Goal: Task Accomplishment & Management: Manage account settings

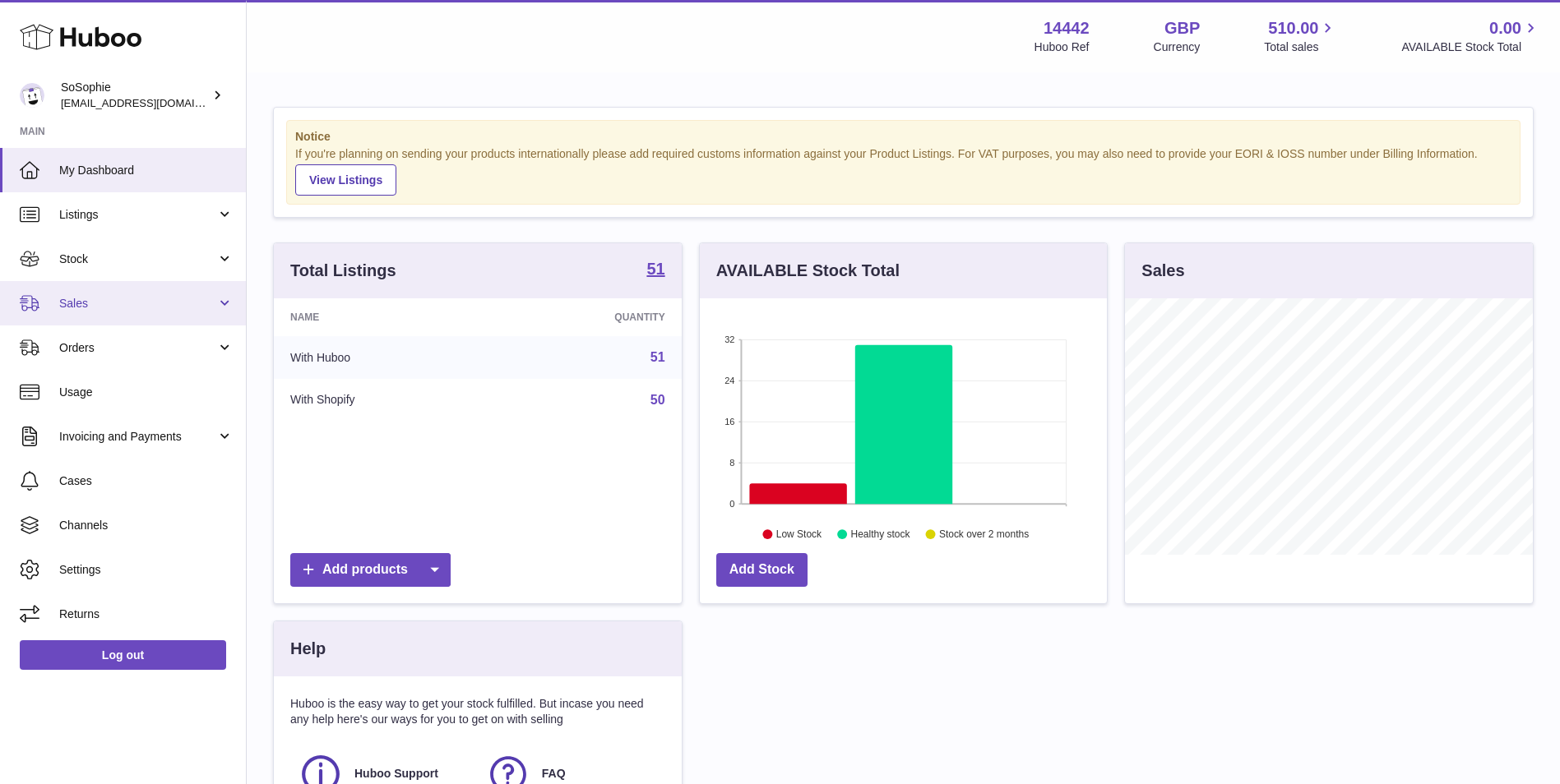
scroll to position [257, 407]
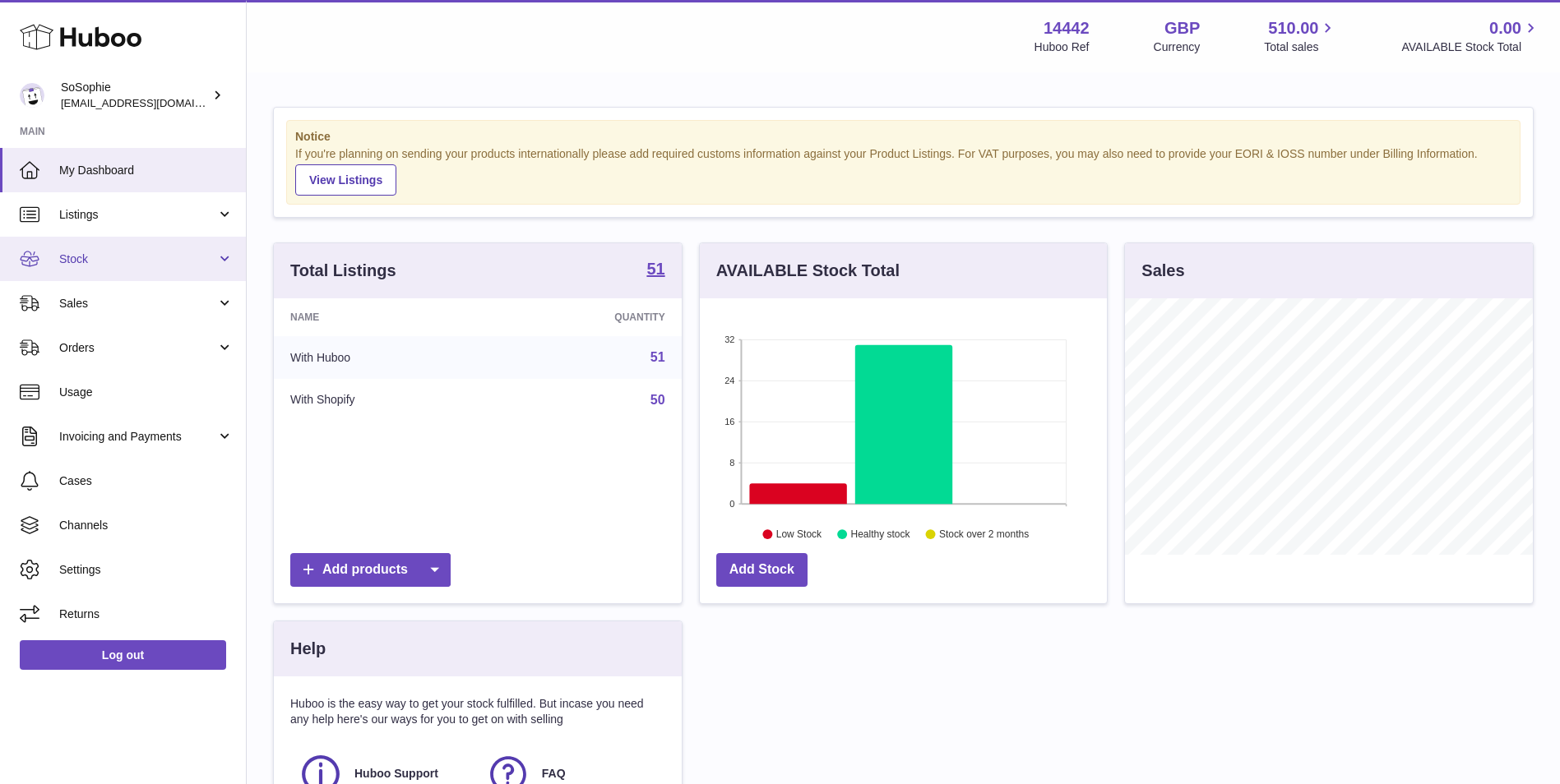
click at [150, 258] on span "Stock" at bounding box center [138, 259] width 157 height 16
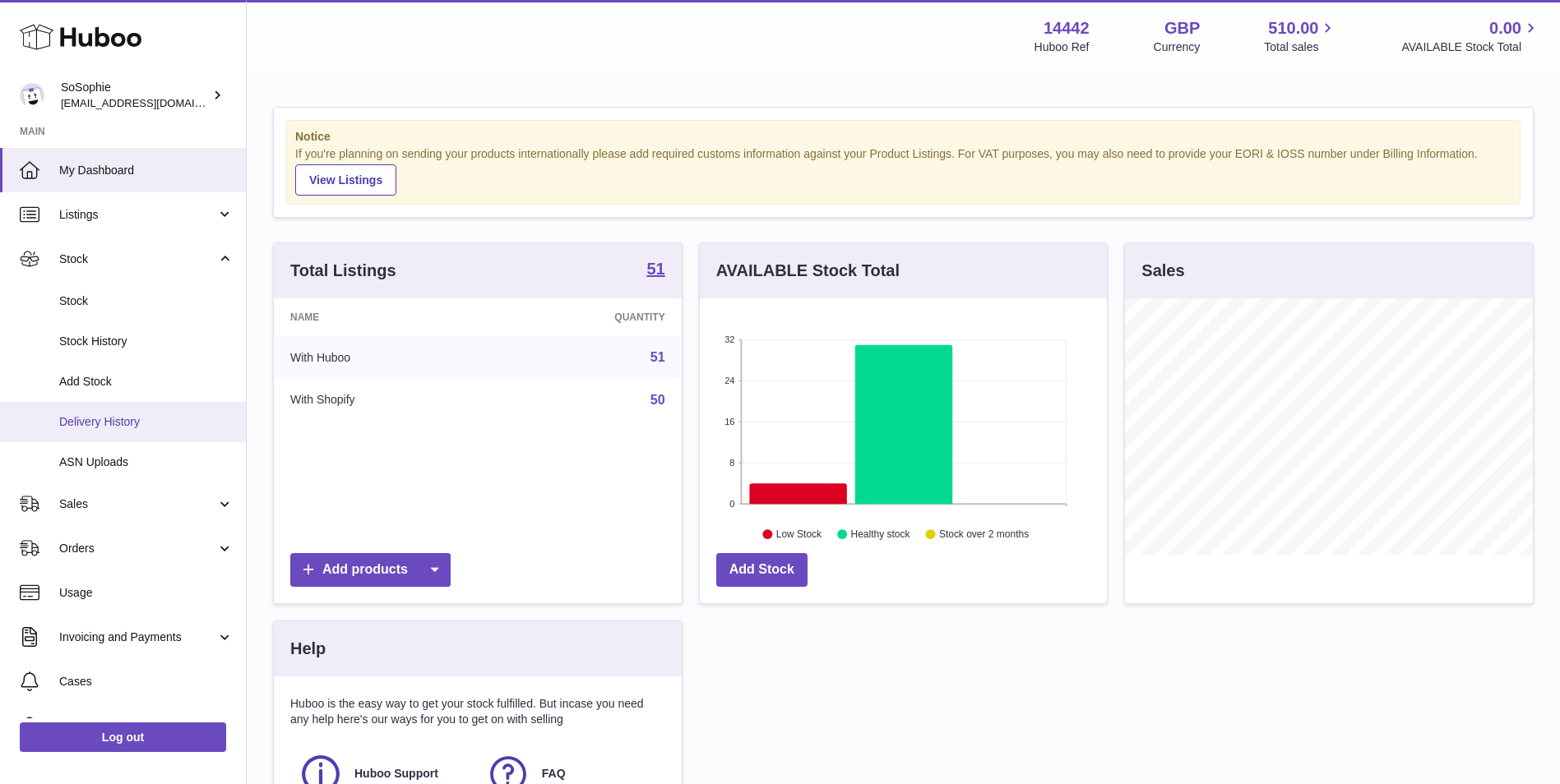
click at [191, 432] on link "Delivery History" at bounding box center [123, 422] width 246 height 40
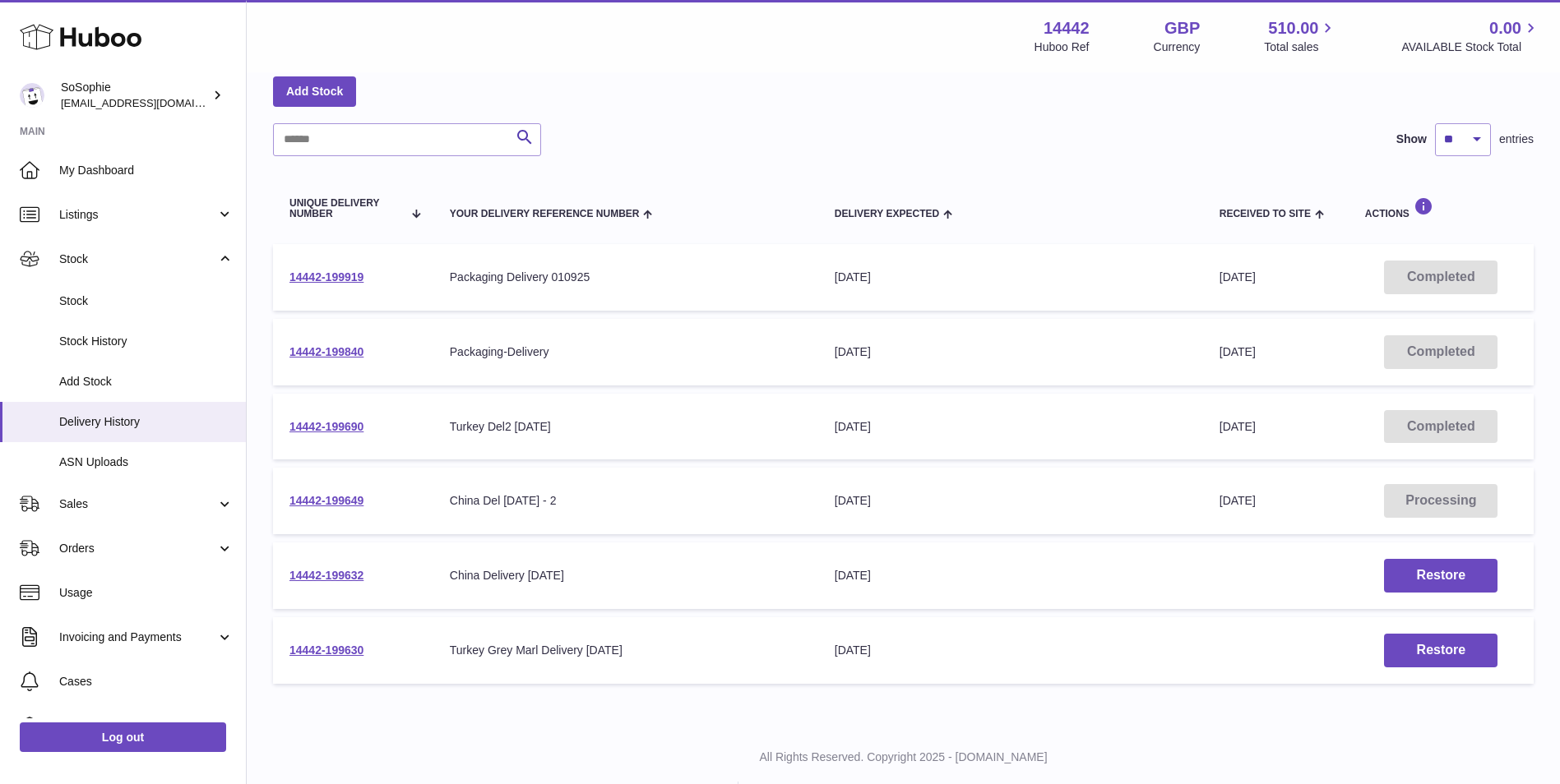
scroll to position [119, 0]
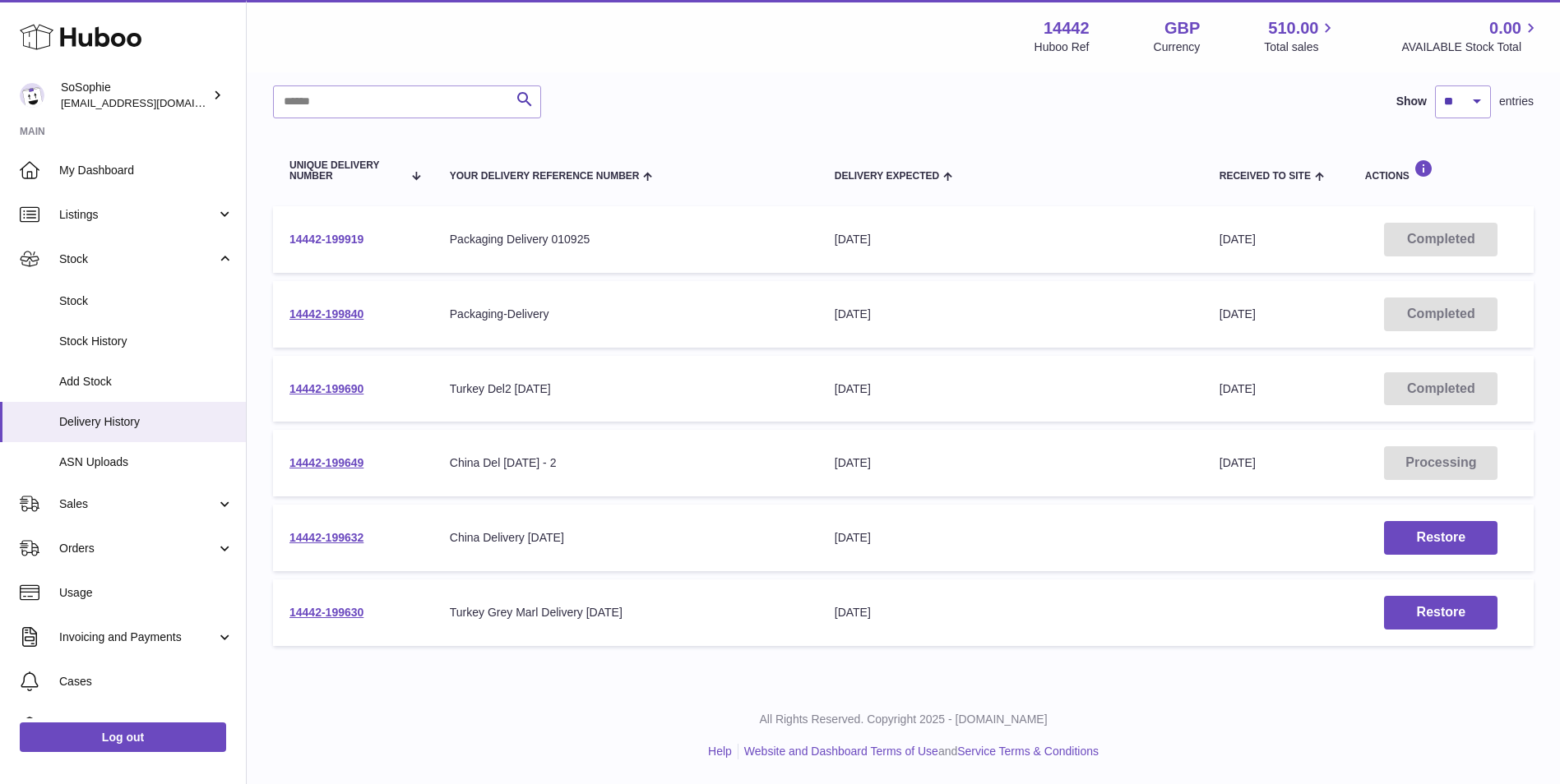
click at [338, 234] on link "14442-199919" at bounding box center [327, 239] width 74 height 13
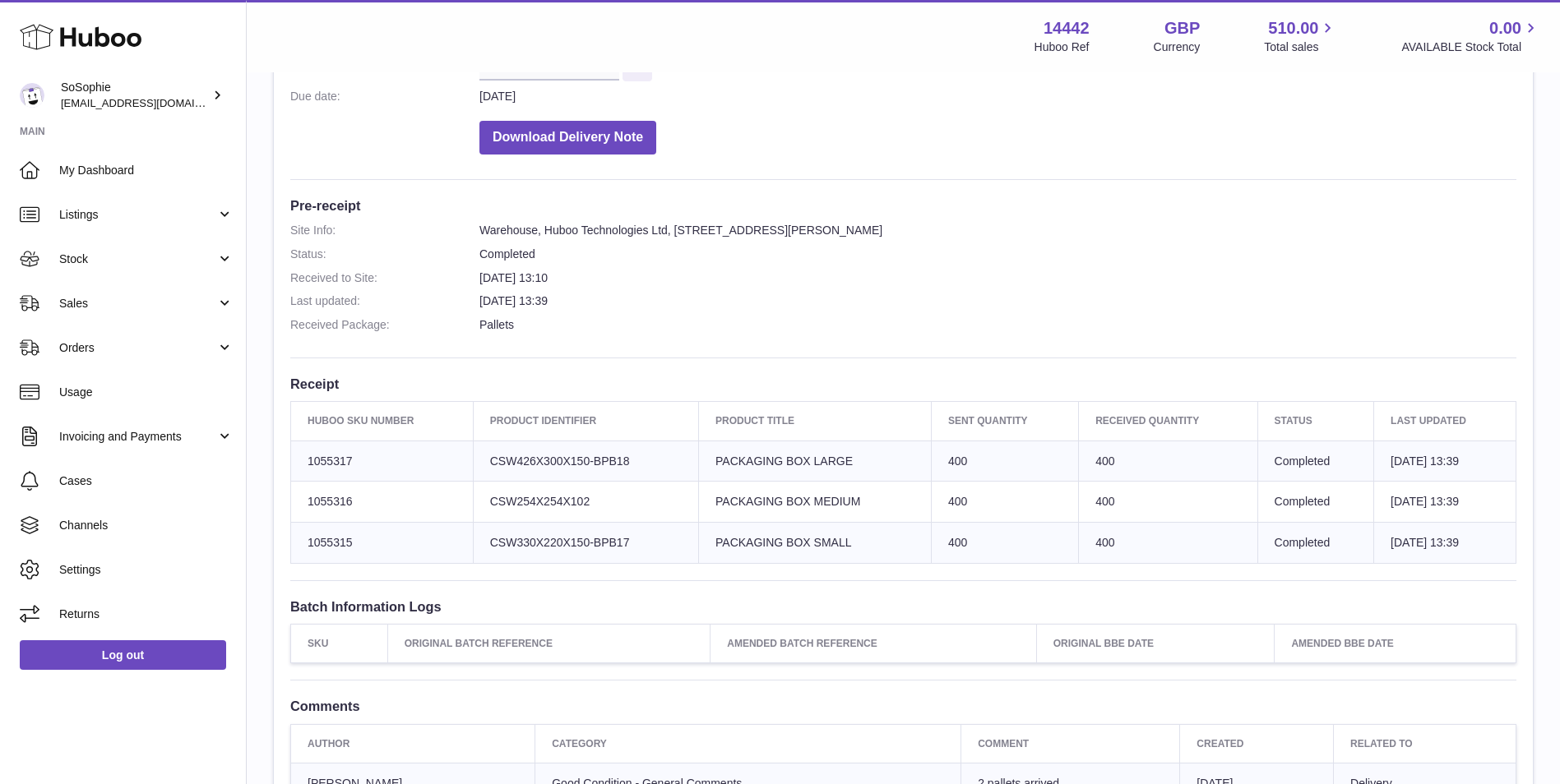
scroll to position [411, 0]
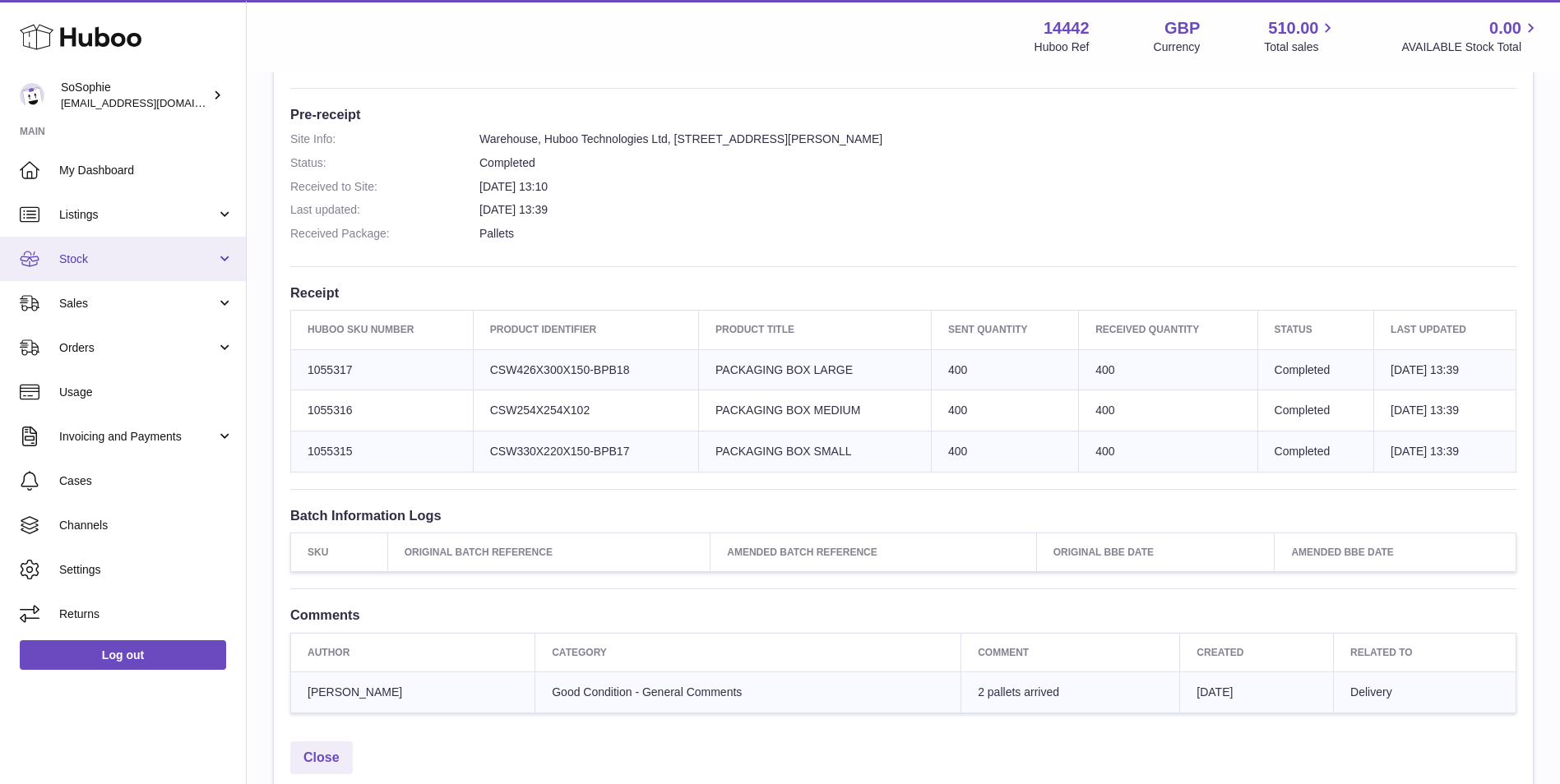
click at [133, 264] on span "Stock" at bounding box center [138, 259] width 157 height 16
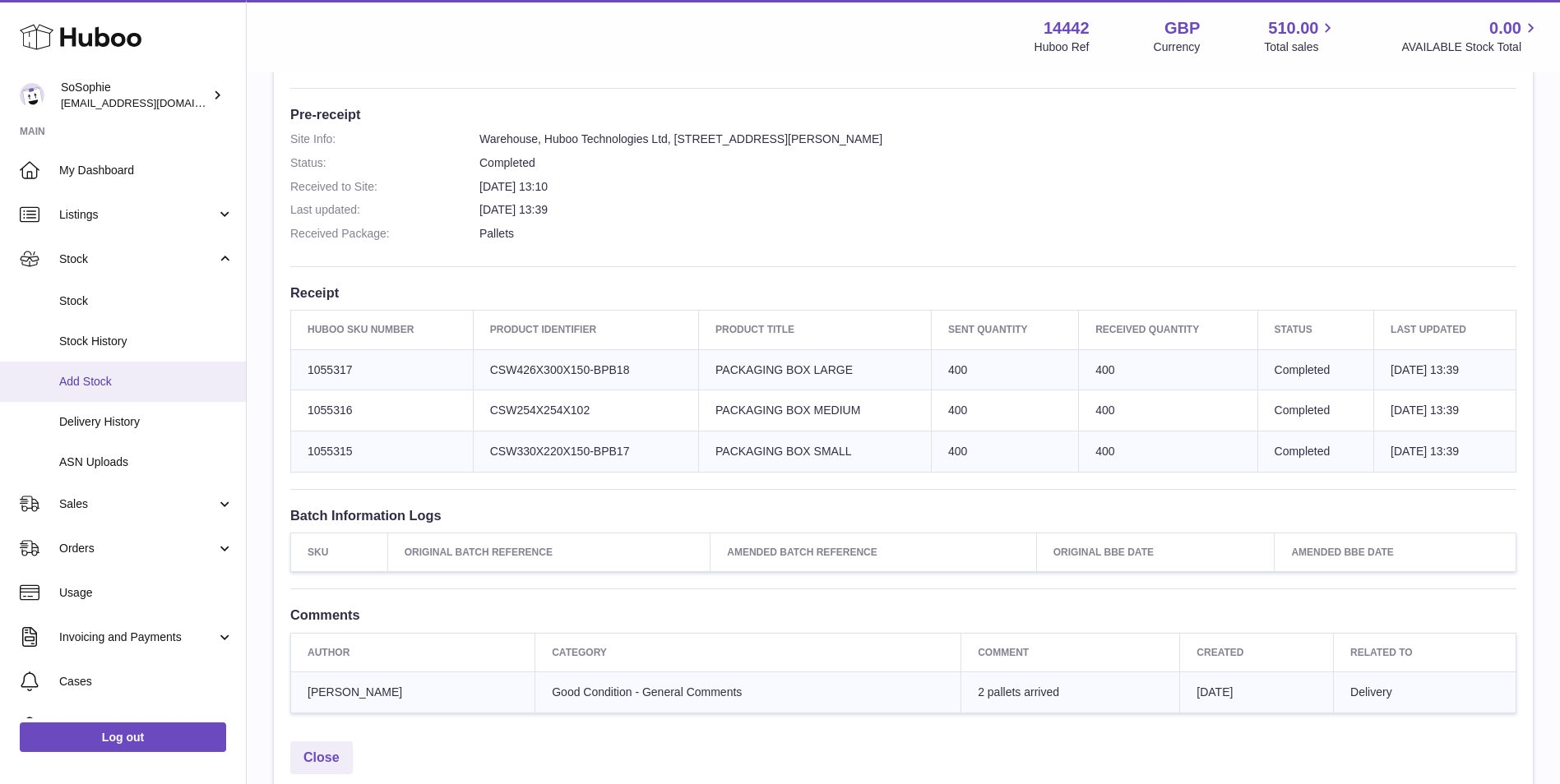
click at [149, 383] on span "Add Stock" at bounding box center [146, 381] width 174 height 16
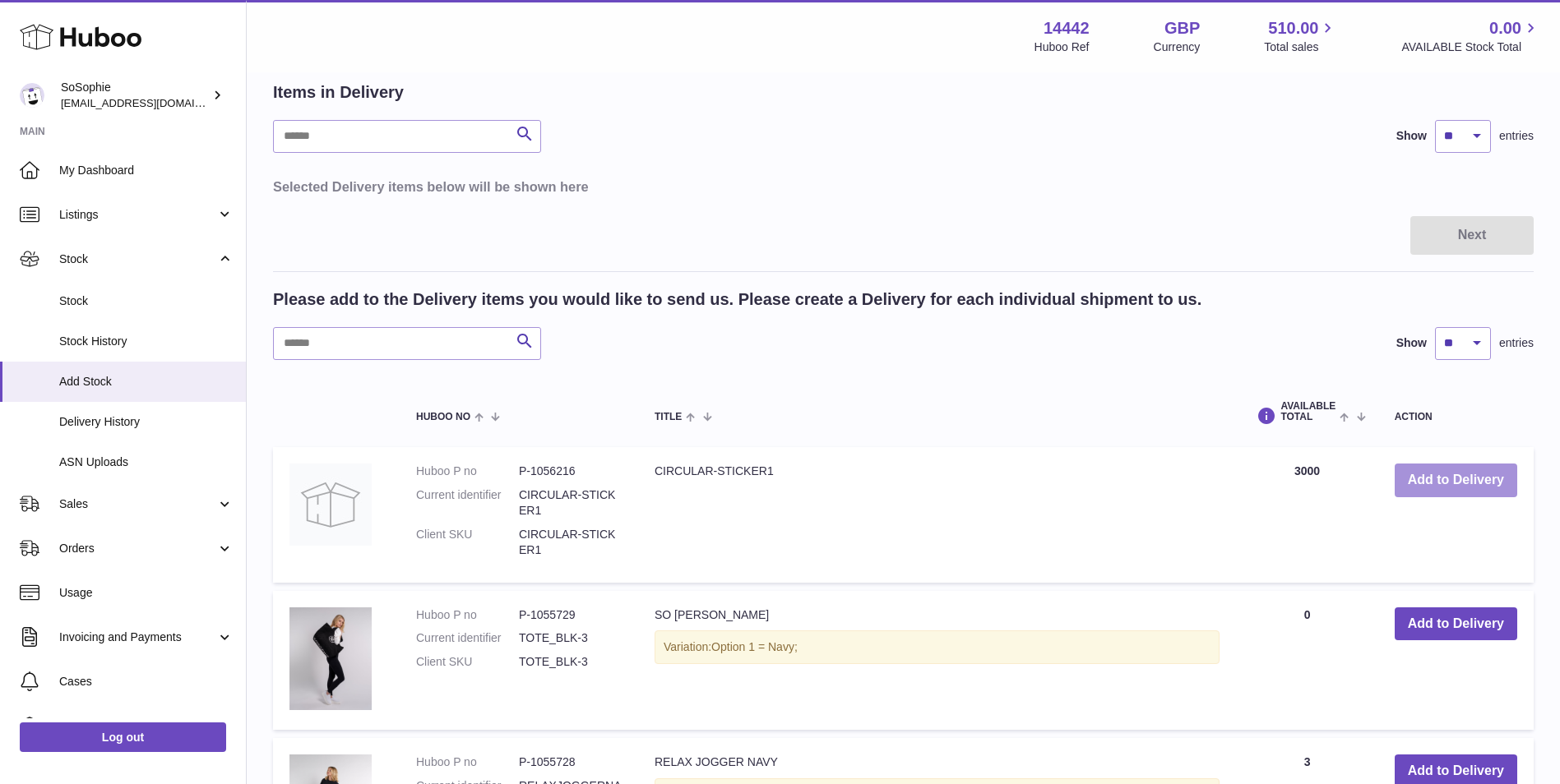
scroll to position [137, 0]
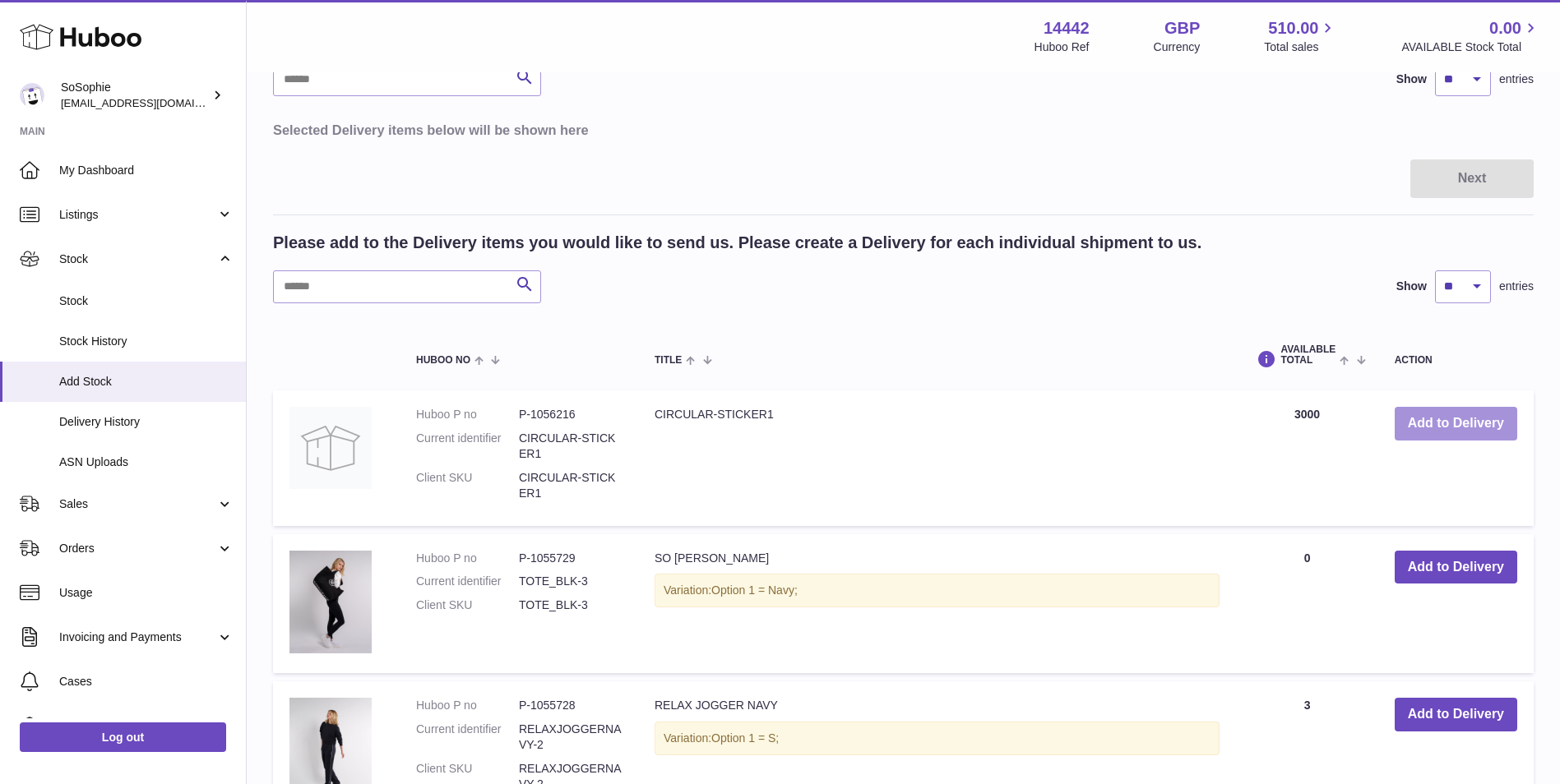
click at [1463, 424] on button "Add to Delivery" at bounding box center [1456, 423] width 122 height 34
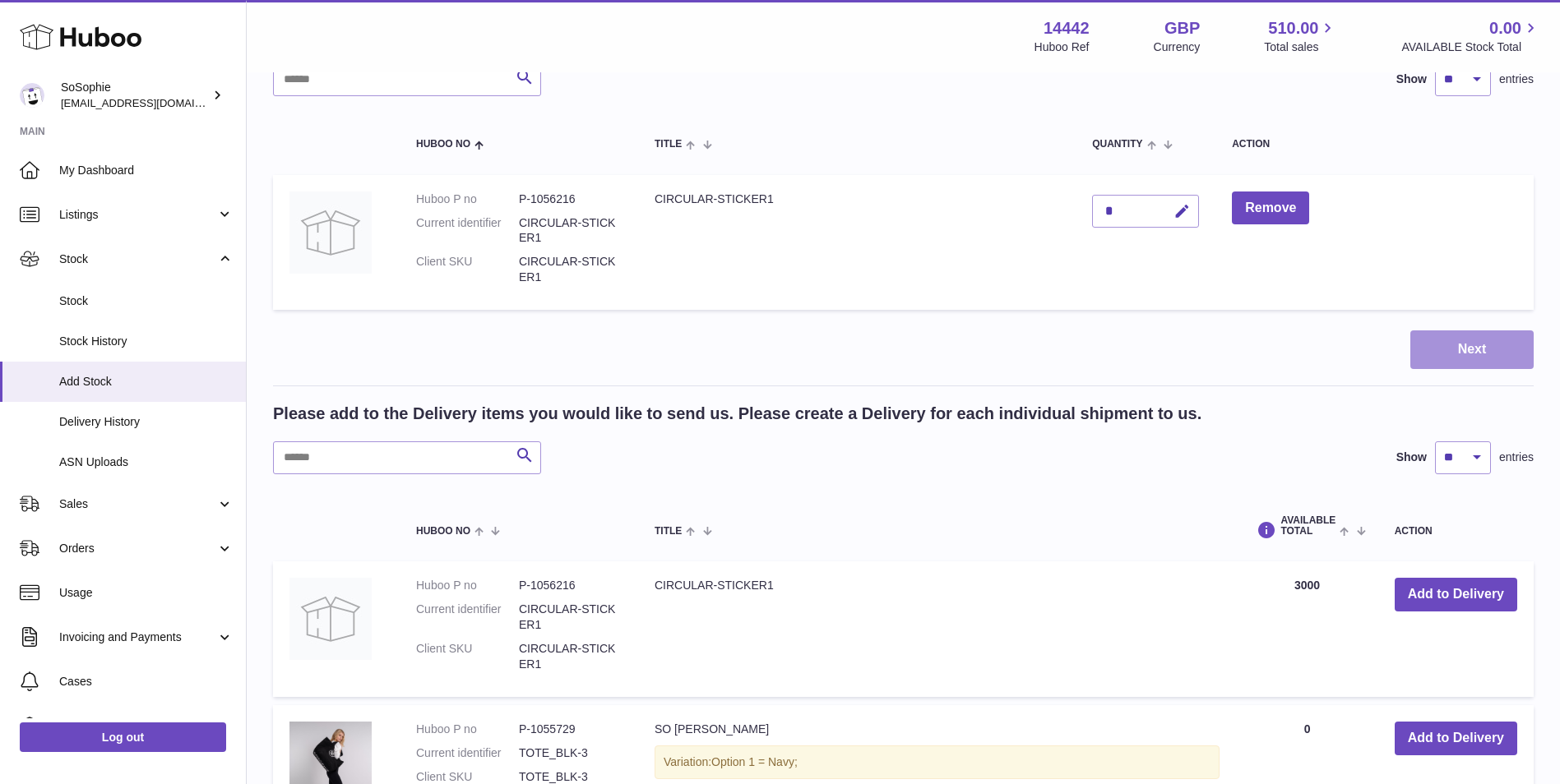
click at [1429, 346] on button "Next" at bounding box center [1471, 349] width 123 height 39
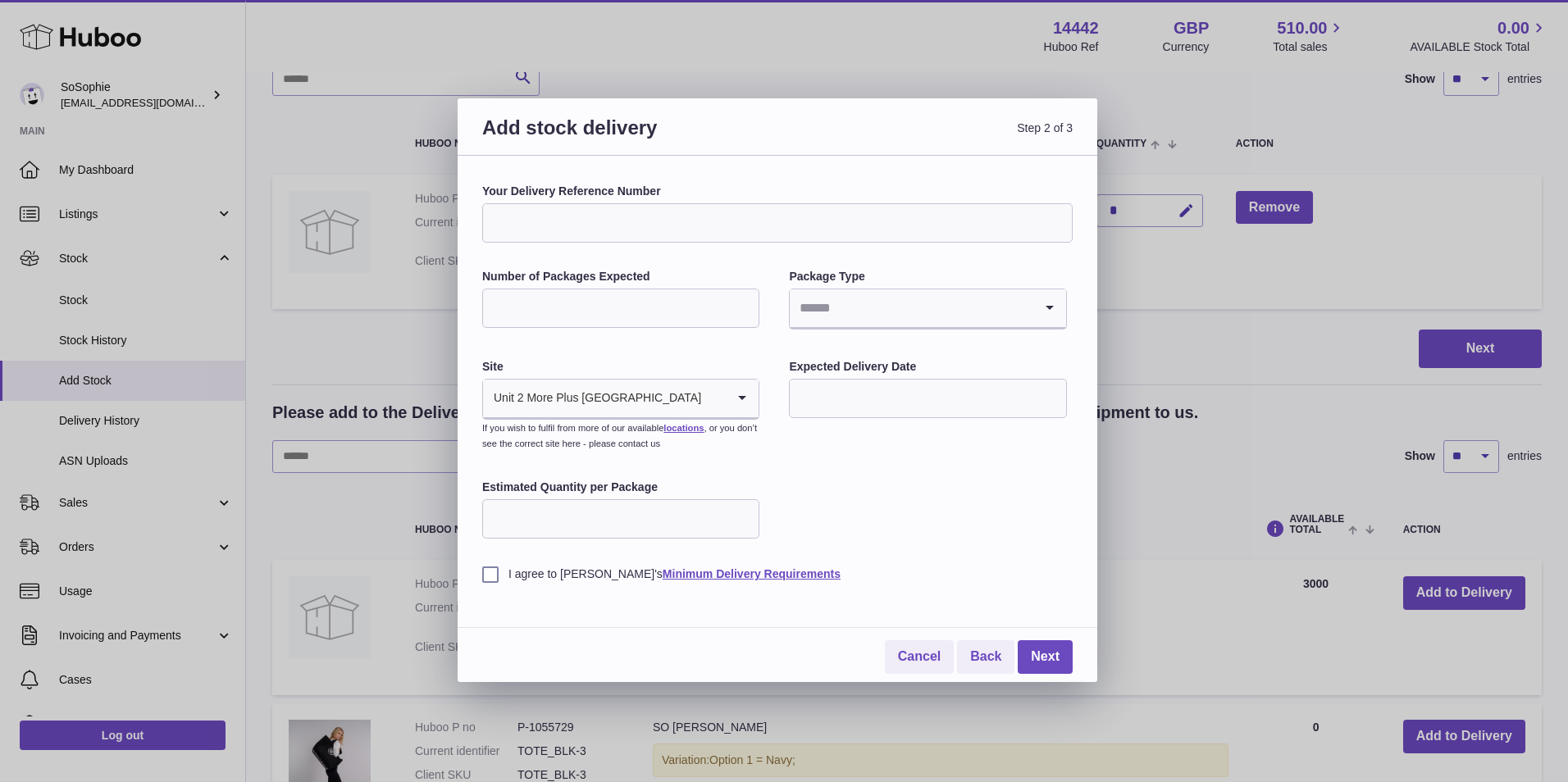
click at [664, 509] on input "Estimated Quantity per Package" at bounding box center [621, 519] width 277 height 40
click at [838, 377] on div "Expected Delivery Date" at bounding box center [927, 390] width 277 height 63
click at [844, 403] on input "text" at bounding box center [927, 398] width 277 height 40
click at [1073, 463] on div "Your Delivery Reference Number Number of Packages Expected Package Type Loading…" at bounding box center [777, 419] width 640 height 527
click at [925, 659] on link "Cancel" at bounding box center [919, 657] width 69 height 34
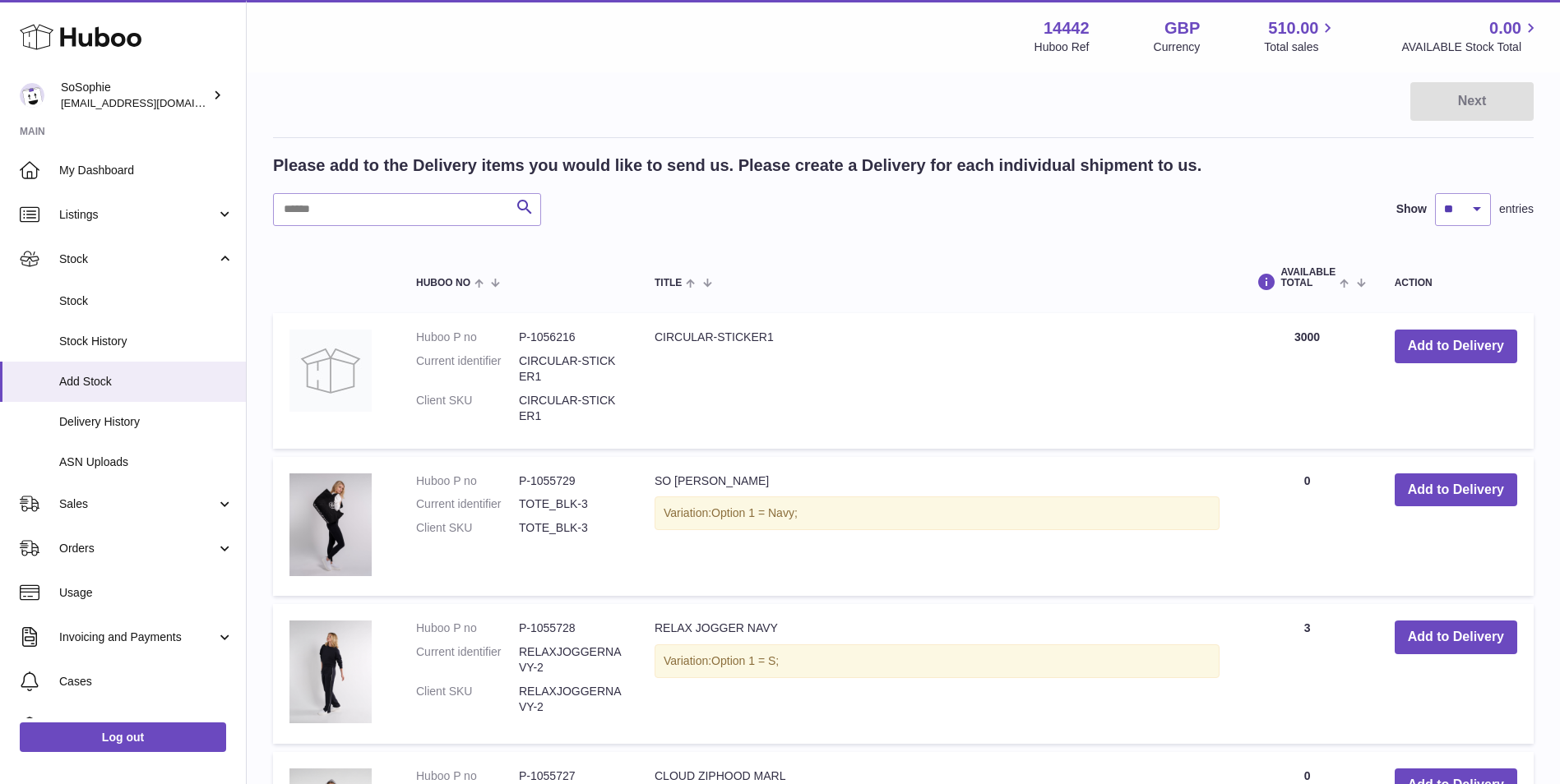
scroll to position [274, 0]
